Goal: Task Accomplishment & Management: Manage account settings

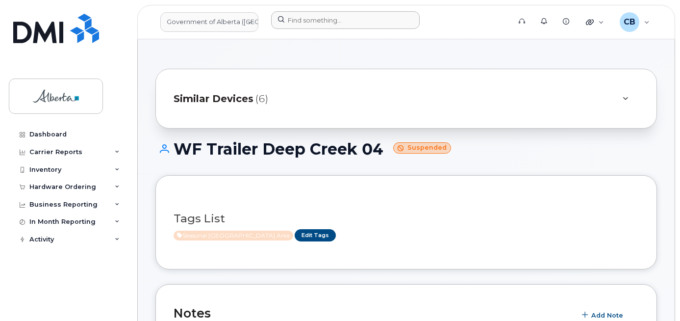
scroll to position [98, 0]
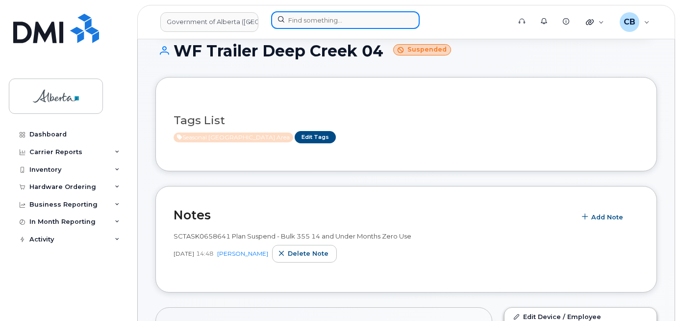
click at [315, 19] on input at bounding box center [345, 20] width 149 height 18
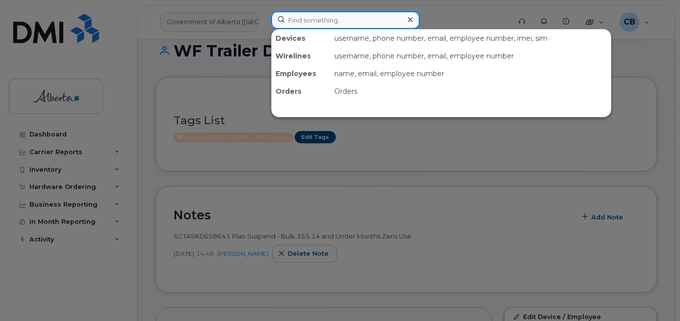
paste input "5873857130"
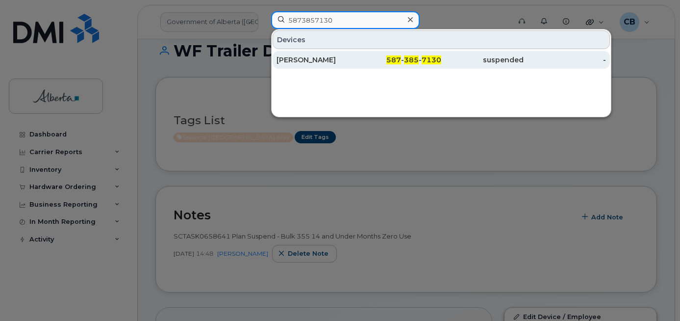
type input "5873857130"
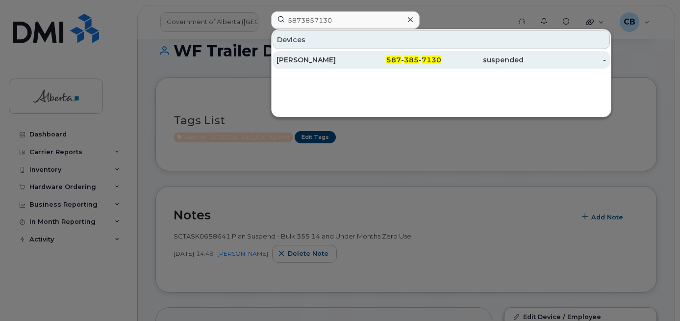
click at [310, 57] on div "[PERSON_NAME]" at bounding box center [317, 60] width 82 height 10
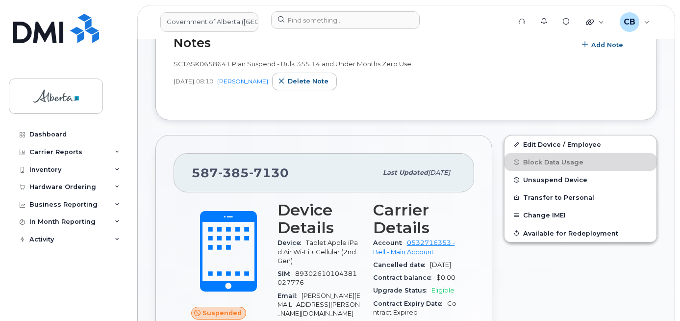
scroll to position [343, 0]
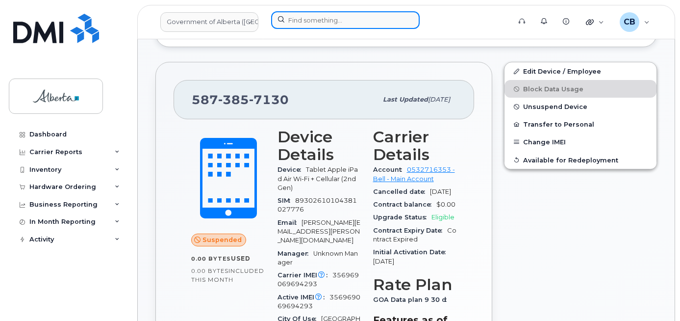
click at [304, 19] on input at bounding box center [345, 20] width 149 height 18
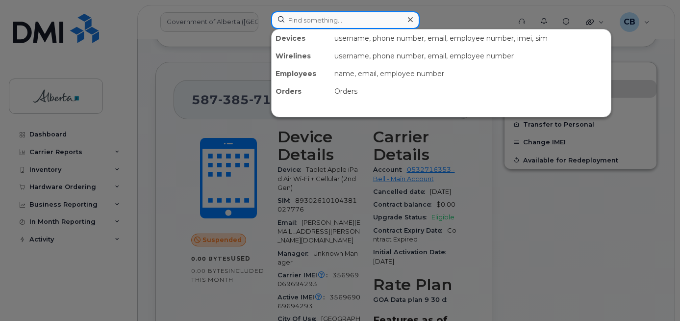
paste input "5873857410"
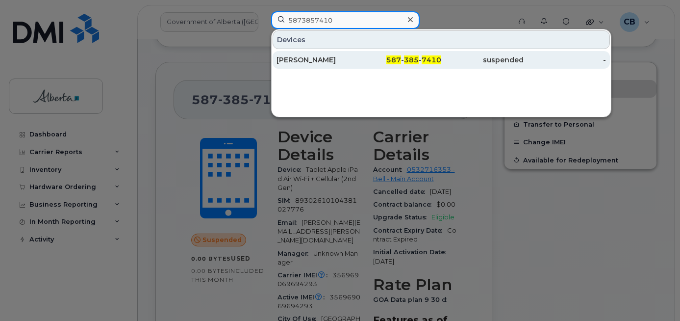
type input "5873857410"
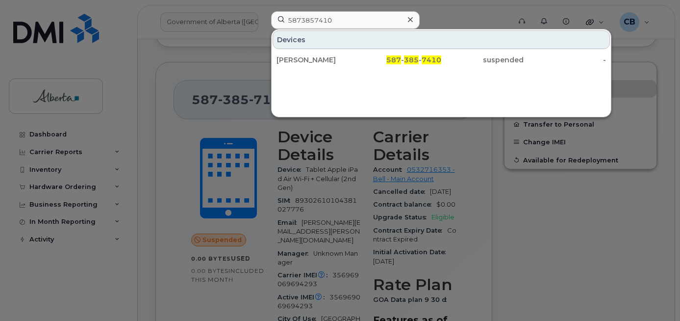
drag, startPoint x: 302, startPoint y: 55, endPoint x: 304, endPoint y: 49, distance: 6.5
click at [302, 55] on div "Mike Ellis" at bounding box center [317, 60] width 82 height 10
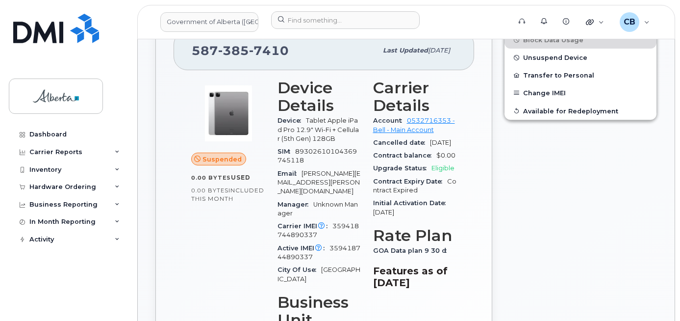
scroll to position [343, 0]
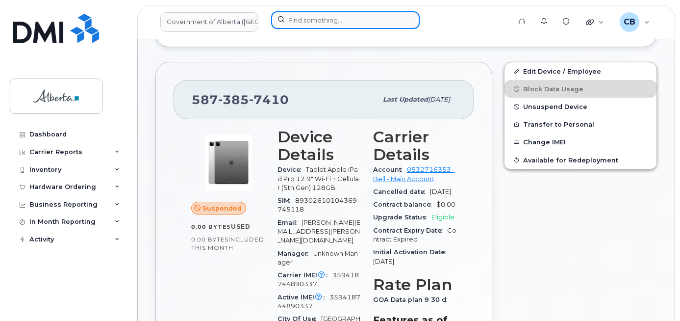
click at [302, 23] on input at bounding box center [345, 20] width 149 height 18
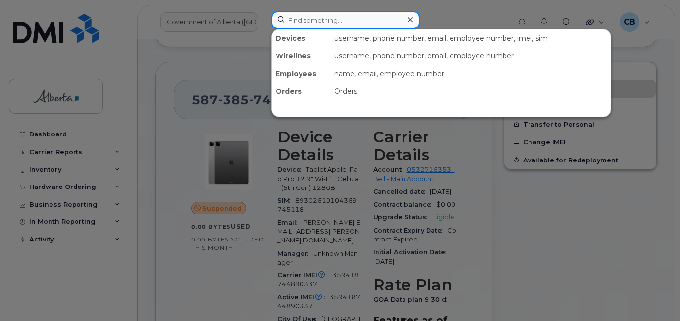
paste input "5873857130"
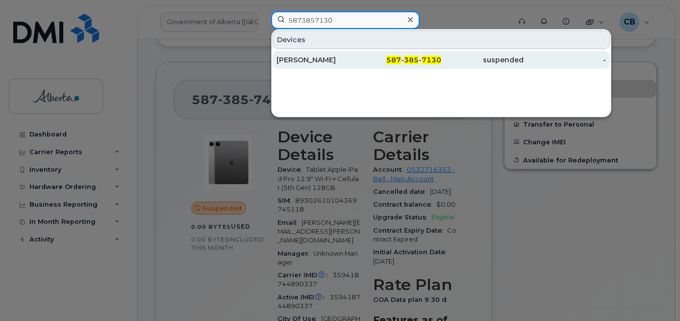
type input "5873857130"
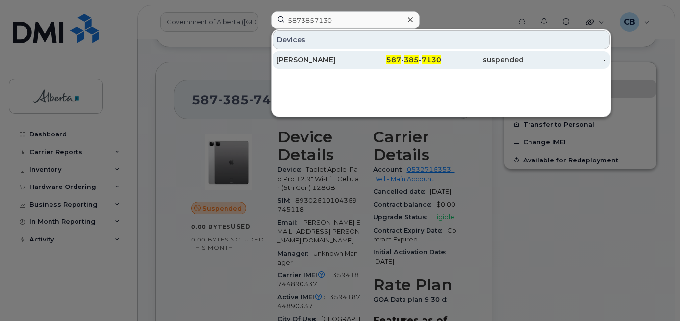
click at [301, 62] on div "[PERSON_NAME]" at bounding box center [317, 60] width 82 height 10
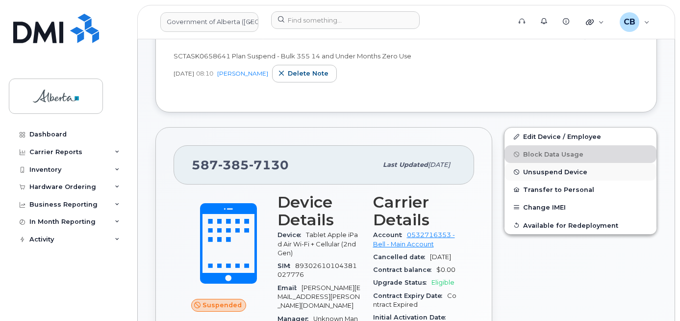
scroll to position [343, 0]
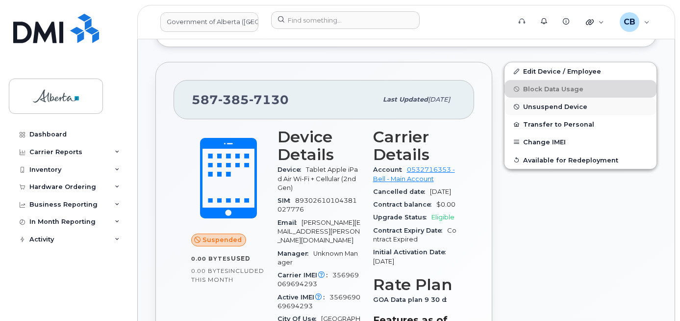
click at [534, 106] on span "Unsuspend Device" at bounding box center [555, 106] width 64 height 7
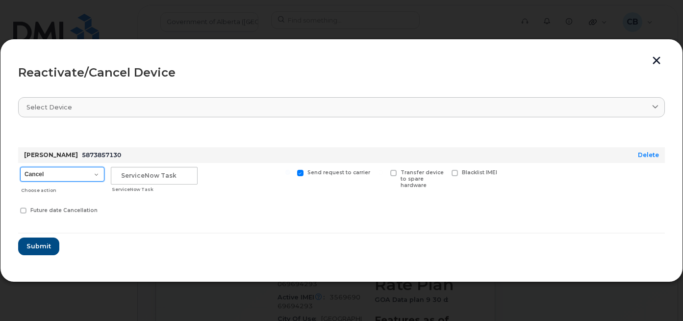
click at [99, 177] on select "Cancel Suspend - Extend Suspension Reactivate" at bounding box center [62, 174] width 84 height 15
select select "[object Object]"
click at [20, 167] on select "Cancel Suspend - Extend Suspension Reactivate" at bounding box center [62, 174] width 84 height 15
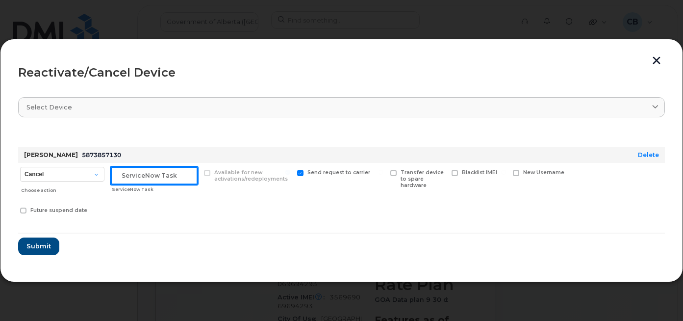
click at [153, 173] on input "text" at bounding box center [154, 176] width 87 height 18
paste input "SCTASK0847995"
type input "SCTASK0847995"
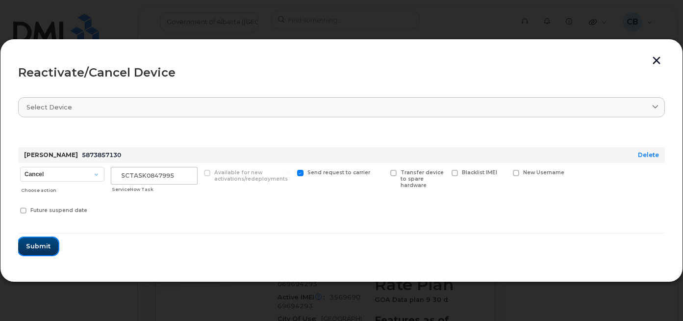
click at [45, 248] on span "Submit" at bounding box center [38, 245] width 25 height 9
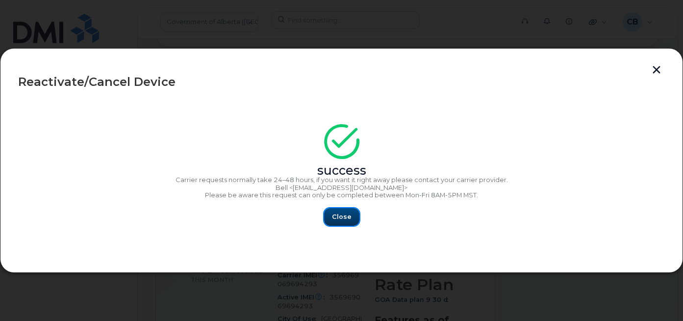
click at [331, 213] on button "Close" at bounding box center [341, 217] width 35 height 18
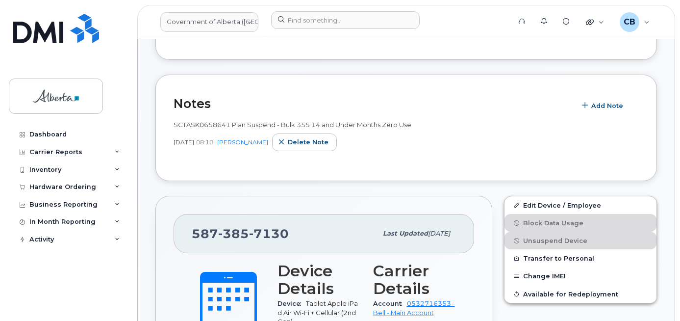
scroll to position [196, 0]
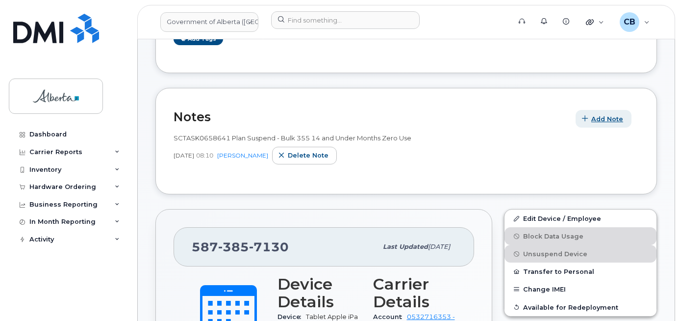
click at [598, 116] on span "Add Note" at bounding box center [607, 118] width 32 height 9
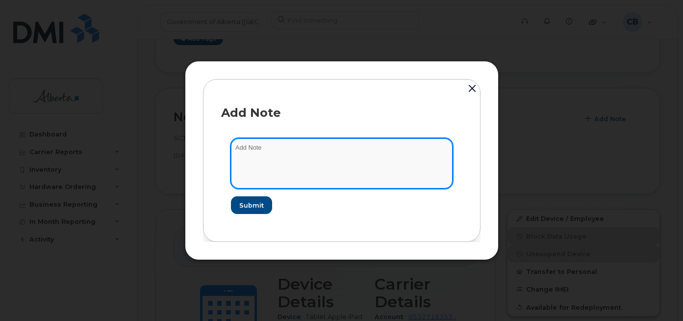
click at [282, 148] on textarea at bounding box center [342, 163] width 222 height 50
paste textarea "SCTASK0847995"
paste textarea "5873857130"
type textarea "SCTASK0847995-Reactivated plan #5873857130."
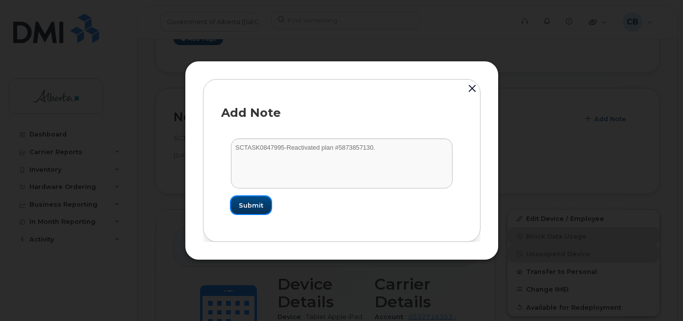
click at [255, 202] on span "Submit" at bounding box center [251, 204] width 25 height 9
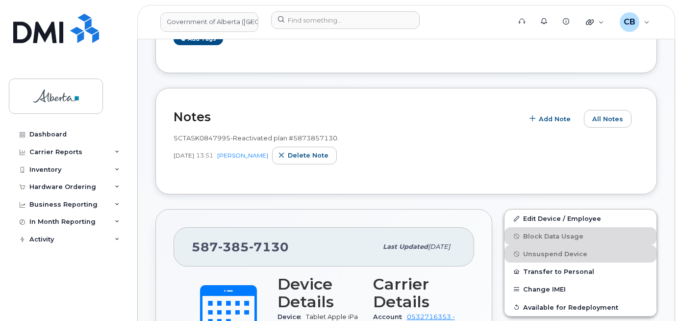
click at [359, 62] on div "Tags List Add tags" at bounding box center [405, 26] width 501 height 94
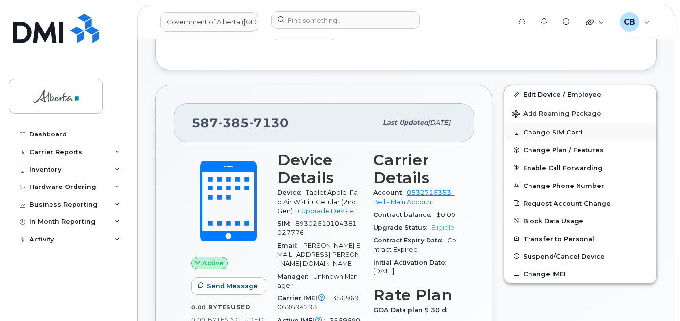
scroll to position [294, 0]
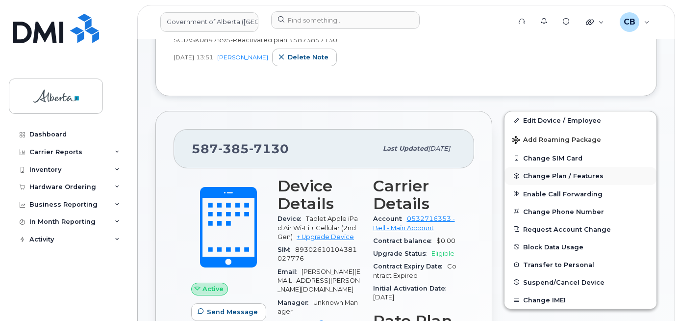
click at [551, 172] on span "Change Plan / Features" at bounding box center [563, 175] width 80 height 7
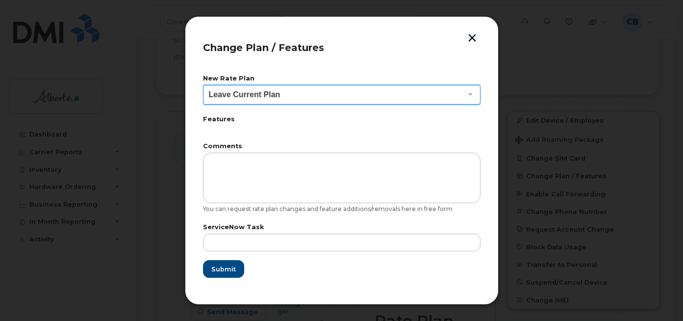
click at [469, 97] on select "Leave Current Plan GOA Data plan 9 30 d GOA–Unlimited Data Plan 9" at bounding box center [341, 95] width 277 height 20
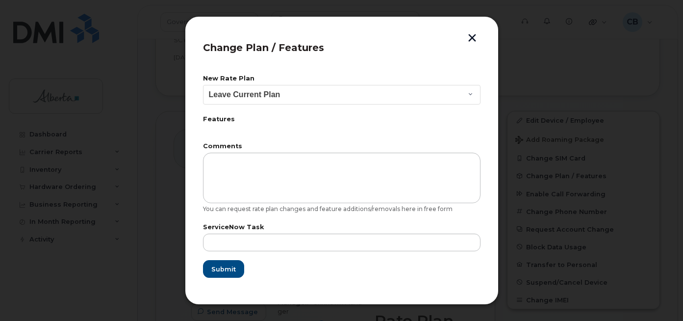
click at [471, 36] on button "button" at bounding box center [472, 39] width 15 height 10
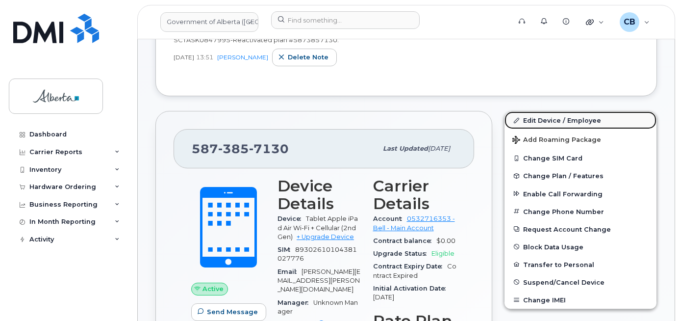
click at [555, 118] on link "Edit Device / Employee" at bounding box center [580, 120] width 152 height 18
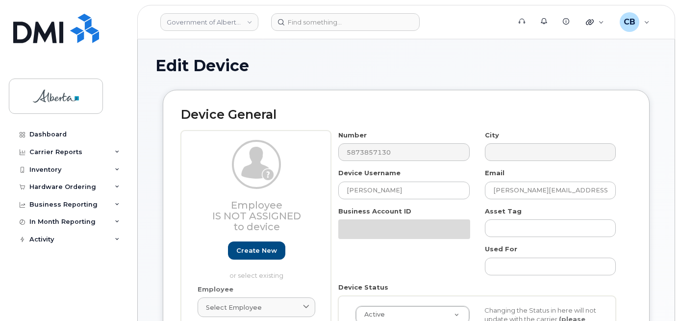
select select "4120335"
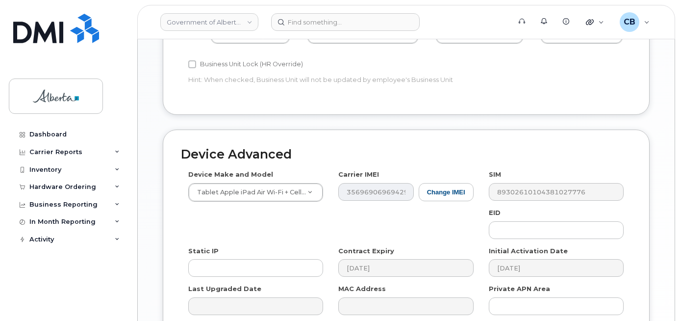
scroll to position [477, 0]
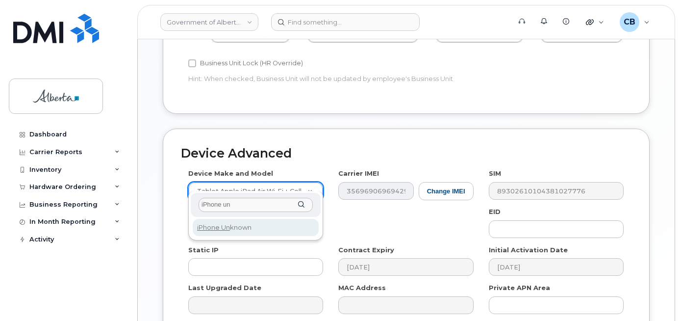
type input "iPhone un"
drag, startPoint x: 225, startPoint y: 226, endPoint x: 224, endPoint y: 197, distance: 29.4
select select "185"
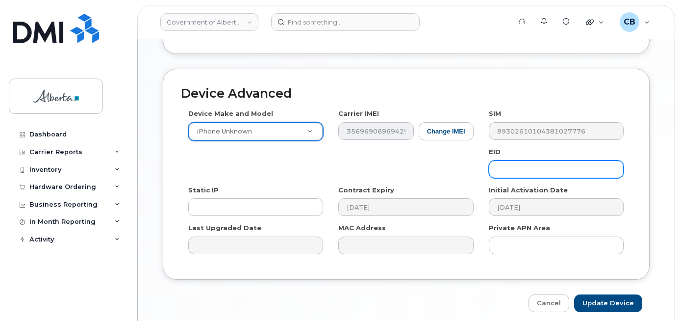
scroll to position [569, 0]
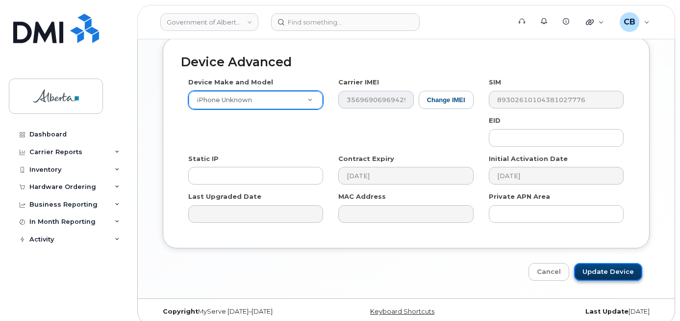
click at [602, 263] on input "Update Device" at bounding box center [608, 272] width 68 height 18
type input "Saving..."
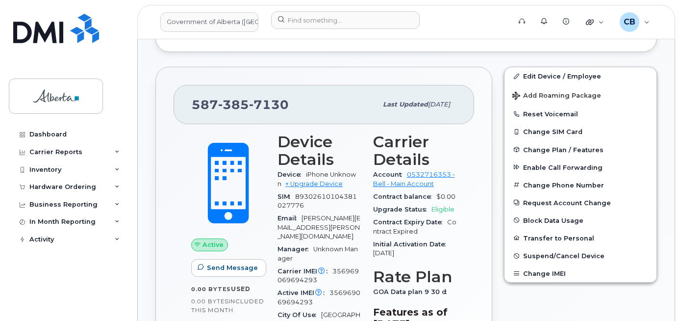
scroll to position [341, 0]
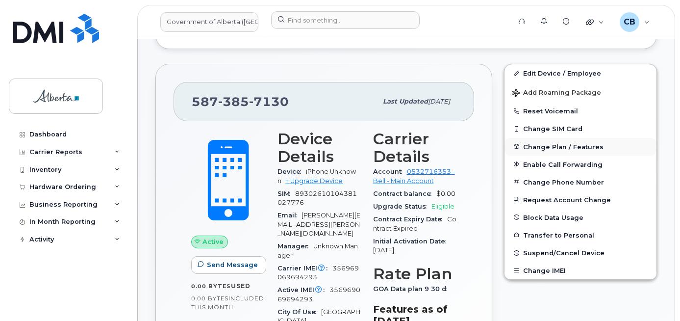
click at [561, 149] on span "Change Plan / Features" at bounding box center [563, 146] width 80 height 7
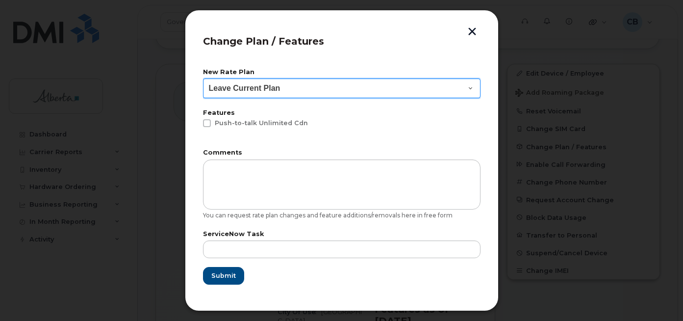
click at [471, 89] on select "Leave Current Plan GOA - Voice Plan 5 GOA Unlimited Smartphone 14 GOA-Voice Pla…" at bounding box center [341, 88] width 277 height 20
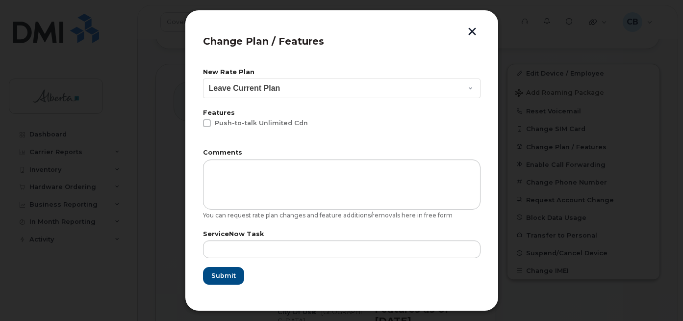
click at [382, 59] on header "Change Plan / Features" at bounding box center [341, 44] width 277 height 32
click at [472, 29] on button "button" at bounding box center [472, 32] width 15 height 10
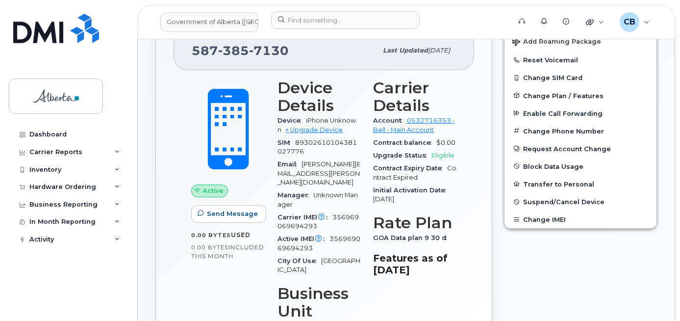
scroll to position [383, 0]
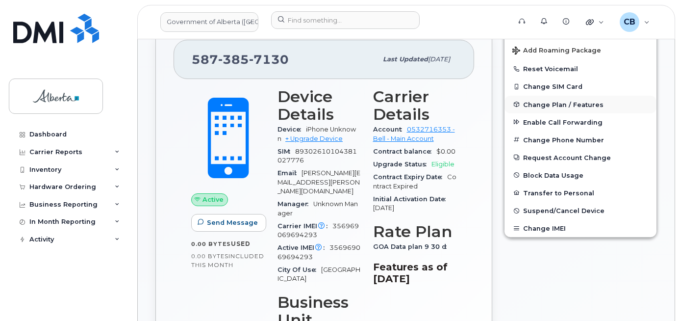
click at [544, 104] on span "Change Plan / Features" at bounding box center [563, 103] width 80 height 7
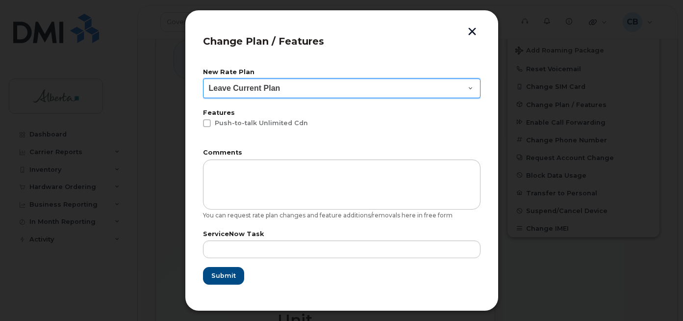
click at [466, 86] on select "Leave Current Plan GOA - Voice Plan 5 GOA Unlimited Smartphone 14 GOA-Voice Pla…" at bounding box center [341, 88] width 277 height 20
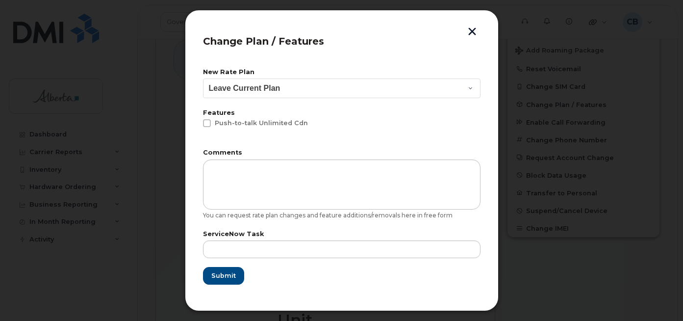
drag, startPoint x: 471, startPoint y: 31, endPoint x: 549, endPoint y: 75, distance: 89.5
click at [471, 31] on button "button" at bounding box center [472, 32] width 15 height 10
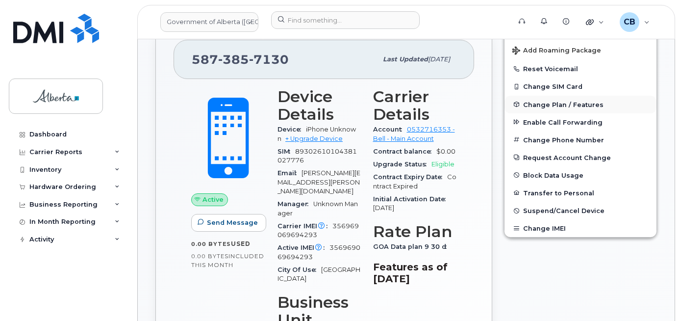
click at [568, 103] on span "Change Plan / Features" at bounding box center [563, 103] width 80 height 7
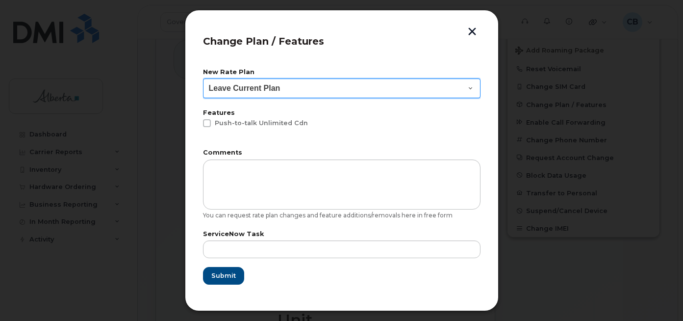
click at [466, 84] on select "Leave Current Plan GOA - Voice Plan 5 GOA Unlimited Smartphone 14 GOA-Voice Pla…" at bounding box center [341, 88] width 277 height 20
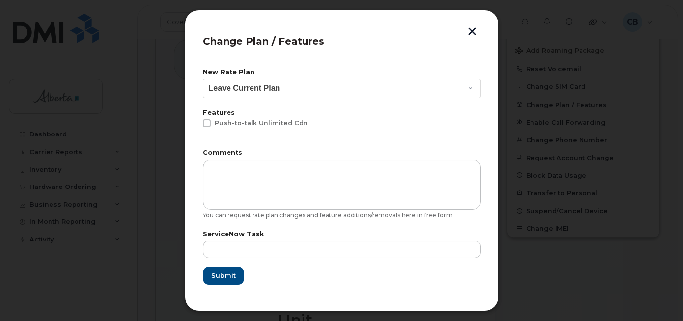
click at [422, 44] on header "Change Plan / Features" at bounding box center [341, 44] width 277 height 32
click at [470, 26] on div "Change Plan / Features New Rate Plan Leave Current Plan GOA - Voice Plan 5 GOA …" at bounding box center [342, 160] width 314 height 301
click at [473, 32] on button "button" at bounding box center [472, 32] width 15 height 10
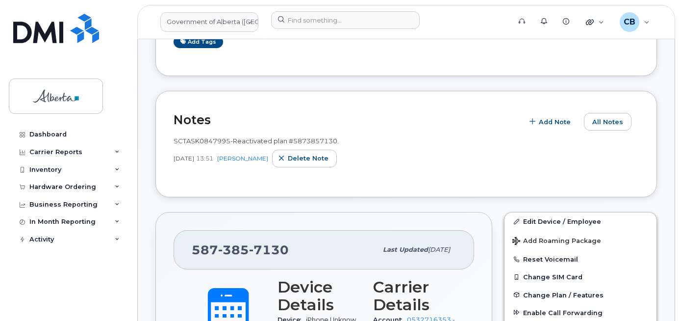
scroll to position [247, 0]
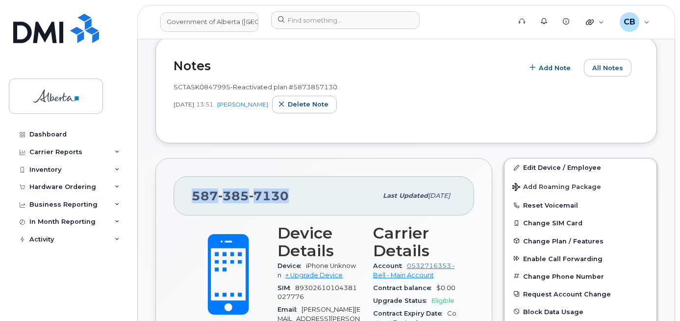
drag, startPoint x: 288, startPoint y: 195, endPoint x: 188, endPoint y: 189, distance: 100.2
click at [188, 189] on div "[PHONE_NUMBER] Last updated [DATE]" at bounding box center [323, 195] width 300 height 39
copy span "[PHONE_NUMBER]"
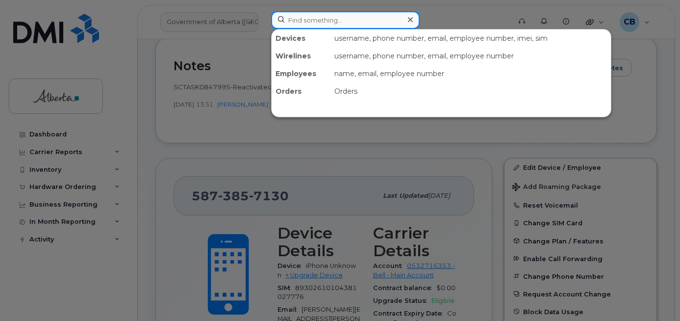
click at [302, 20] on input at bounding box center [345, 20] width 149 height 18
paste input "7808930541"
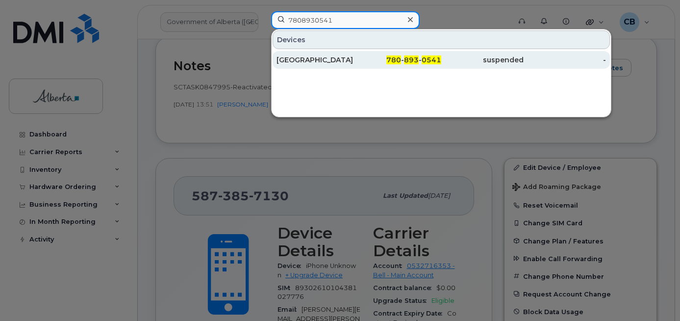
type input "7808930541"
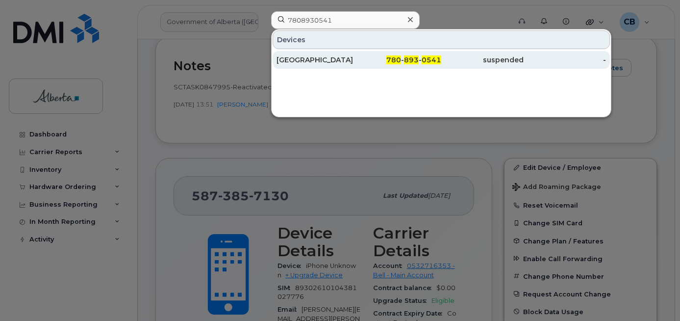
click at [318, 59] on div "[GEOGRAPHIC_DATA]" at bounding box center [317, 60] width 82 height 10
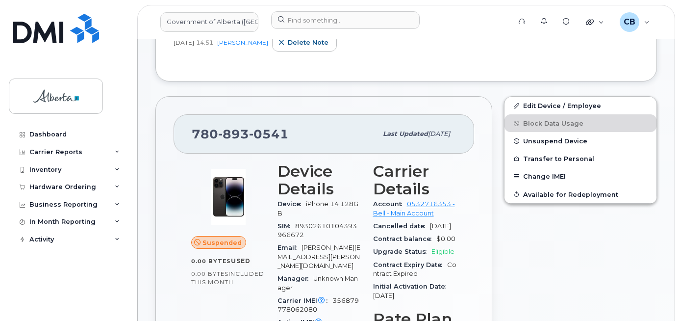
scroll to position [343, 0]
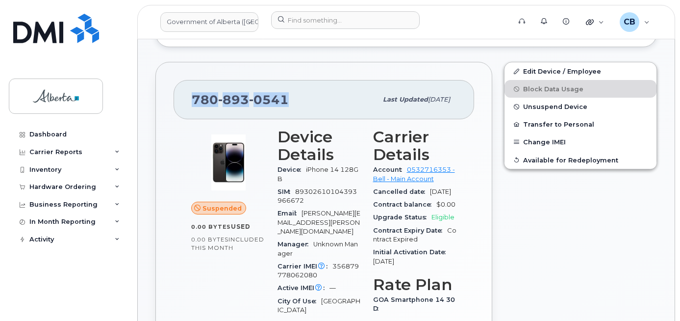
drag, startPoint x: 287, startPoint y: 96, endPoint x: 195, endPoint y: 94, distance: 92.2
click at [195, 94] on div "[PHONE_NUMBER]" at bounding box center [284, 99] width 185 height 21
copy span "[PHONE_NUMBER]"
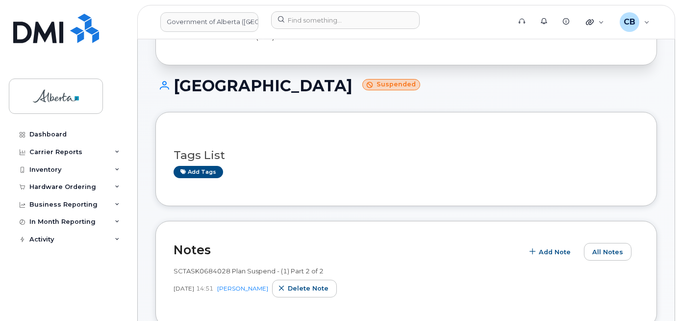
scroll to position [0, 0]
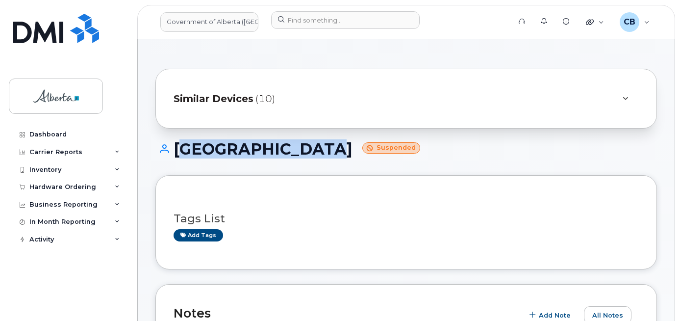
drag, startPoint x: 302, startPoint y: 146, endPoint x: 177, endPoint y: 148, distance: 125.5
click at [177, 148] on h1 "[GEOGRAPHIC_DATA] 8 Suspended" at bounding box center [405, 148] width 501 height 17
copy h1 "[GEOGRAPHIC_DATA]"
